Goal: Check status: Check status

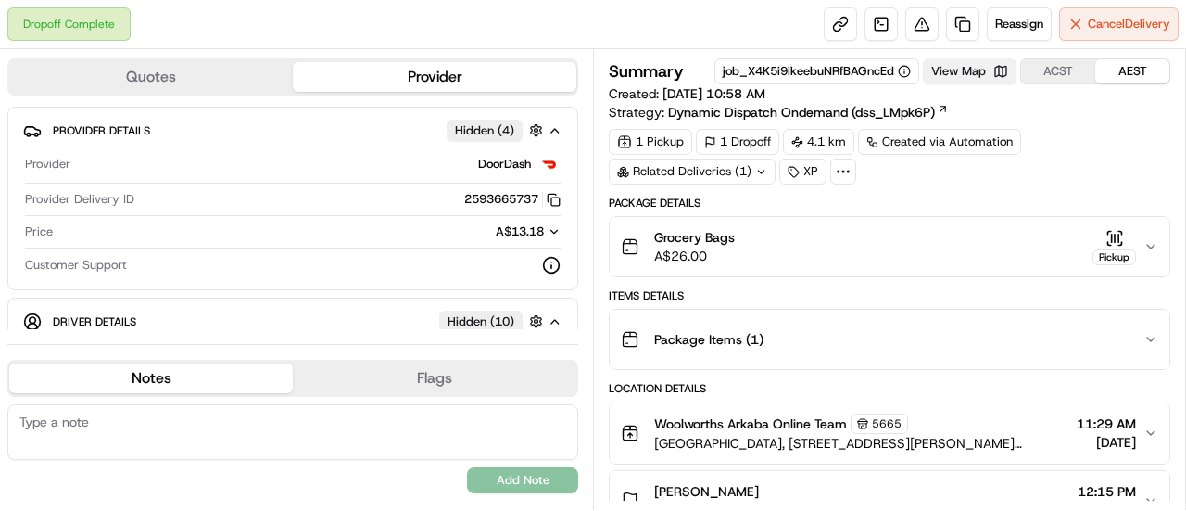
click at [1000, 71] on button "View Map" at bounding box center [970, 71] width 94 height 26
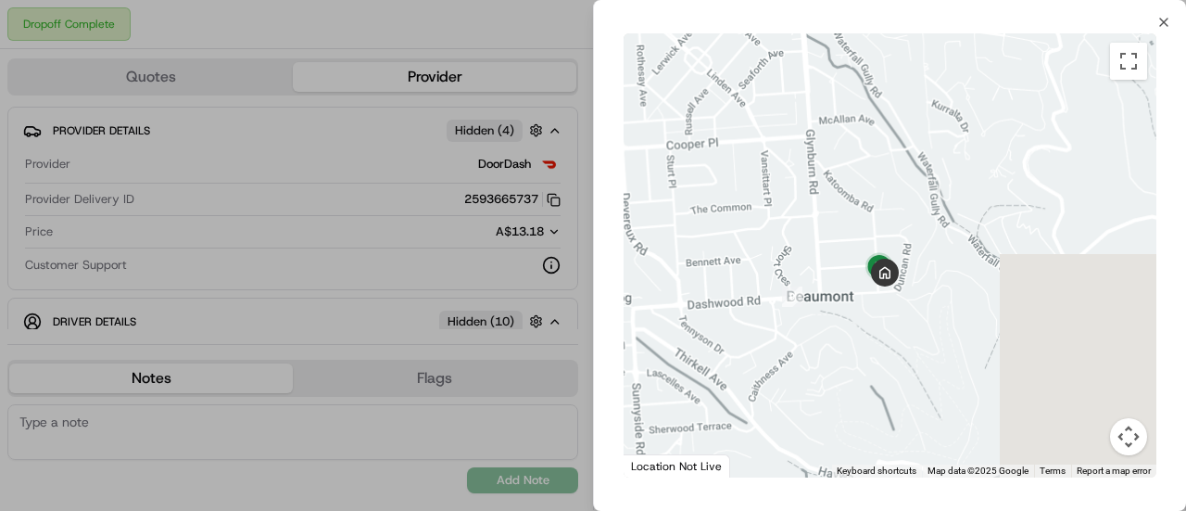
drag, startPoint x: 1083, startPoint y: 217, endPoint x: 772, endPoint y: 262, distance: 313.8
click at [772, 262] on div at bounding box center [890, 255] width 533 height 444
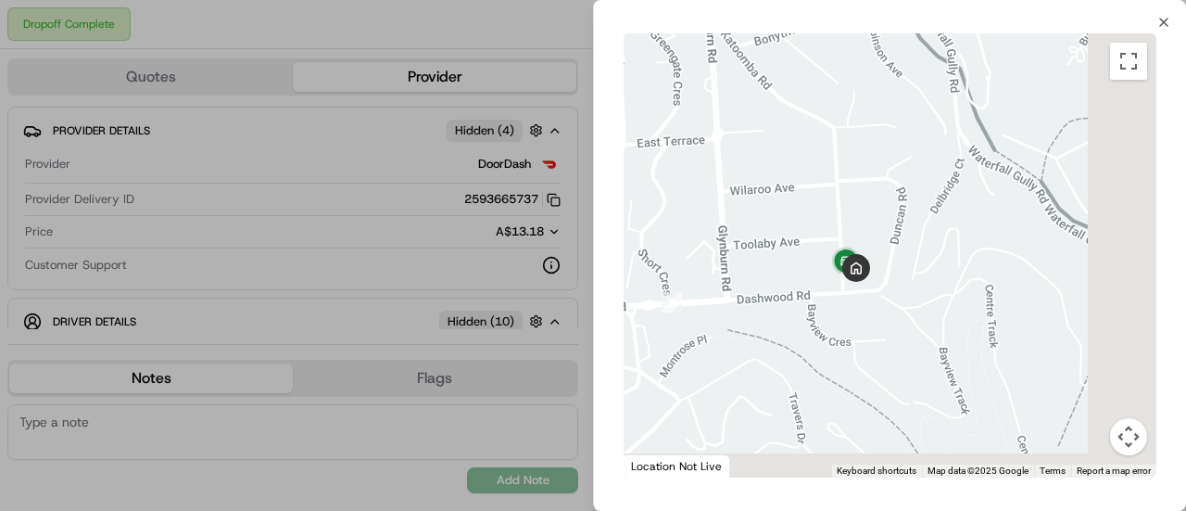
drag, startPoint x: 879, startPoint y: 253, endPoint x: 756, endPoint y: 197, distance: 134.8
click at [741, 201] on div at bounding box center [890, 255] width 533 height 444
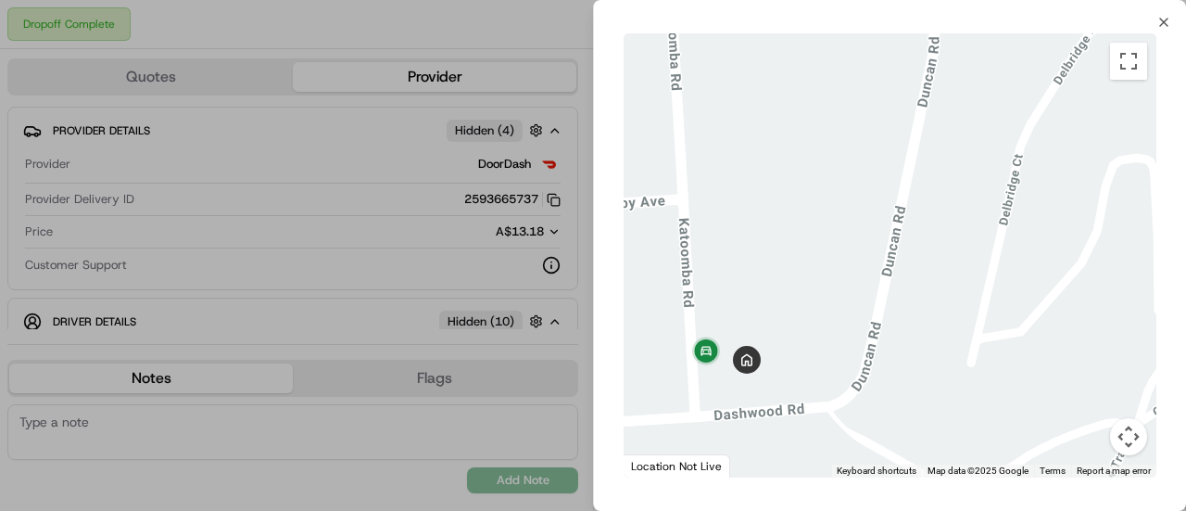
drag, startPoint x: 814, startPoint y: 207, endPoint x: 873, endPoint y: 145, distance: 85.9
click at [870, 146] on div at bounding box center [890, 255] width 533 height 444
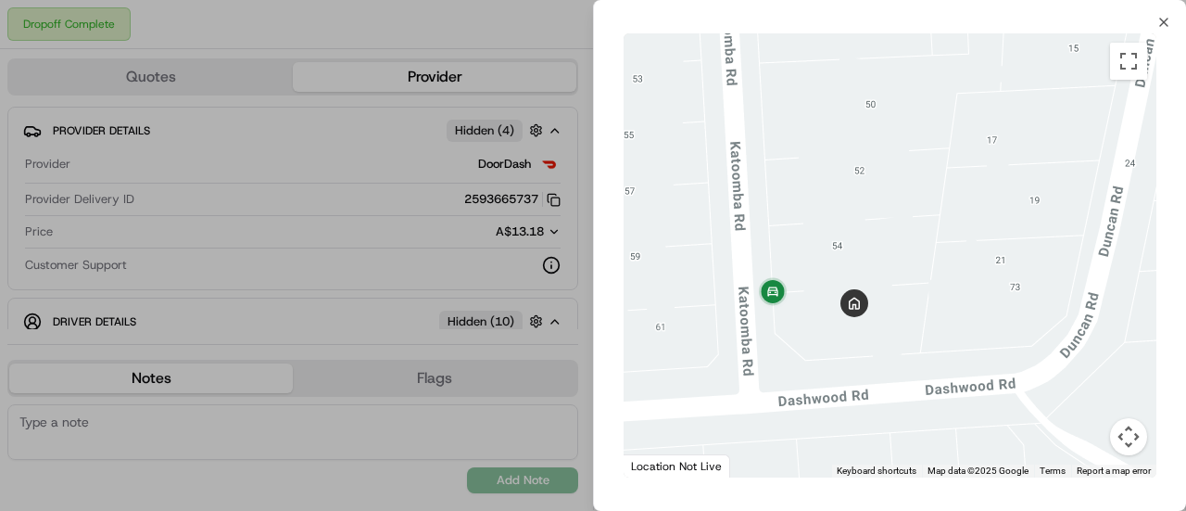
drag, startPoint x: 823, startPoint y: 286, endPoint x: 970, endPoint y: 181, distance: 180.1
click at [970, 181] on div at bounding box center [890, 255] width 533 height 444
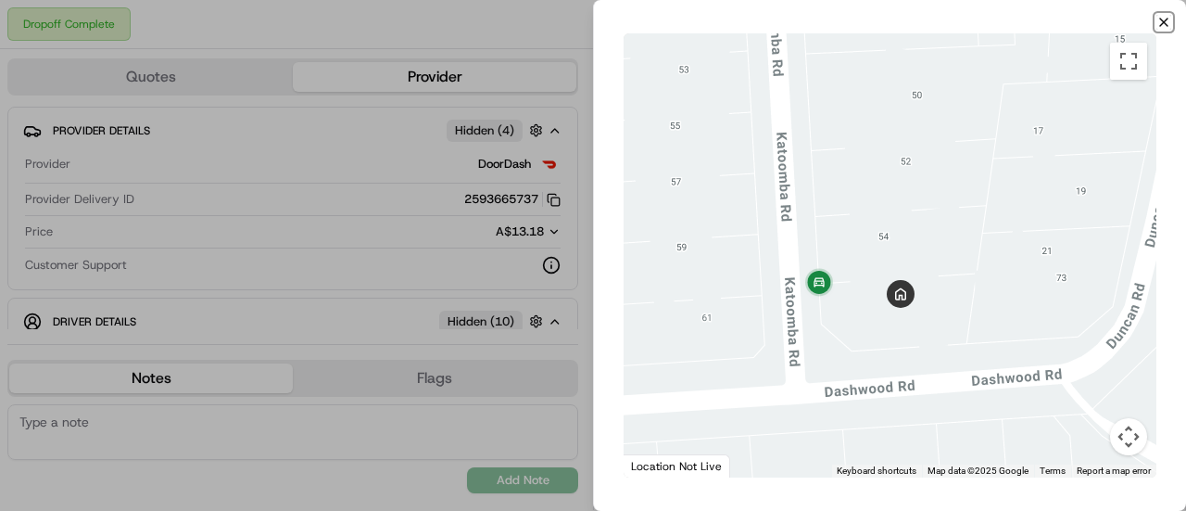
click at [1164, 20] on icon "button" at bounding box center [1164, 22] width 15 height 15
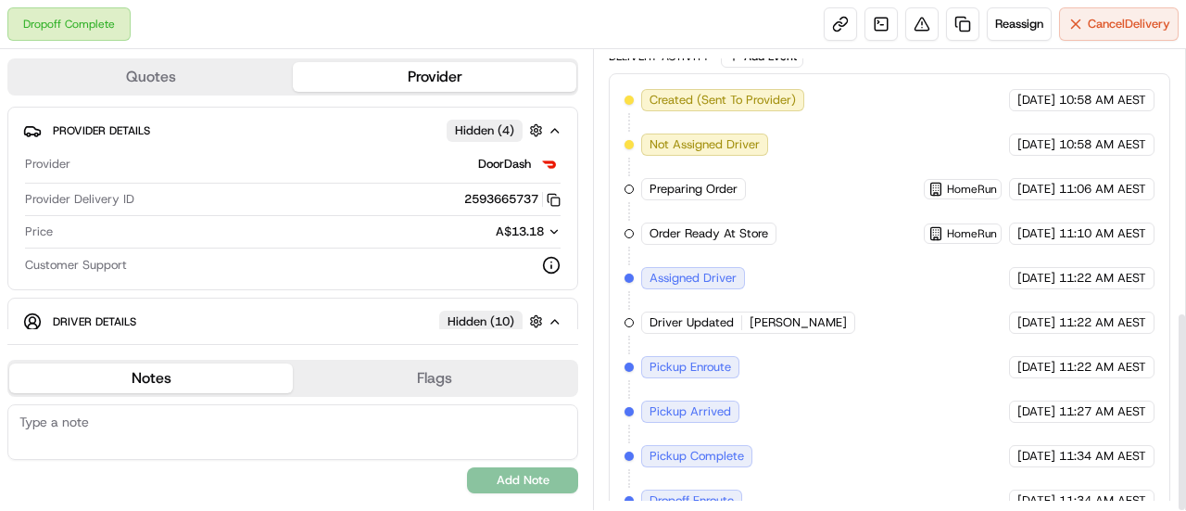
scroll to position [600, 0]
